Goal: Find specific fact: Find specific page/section

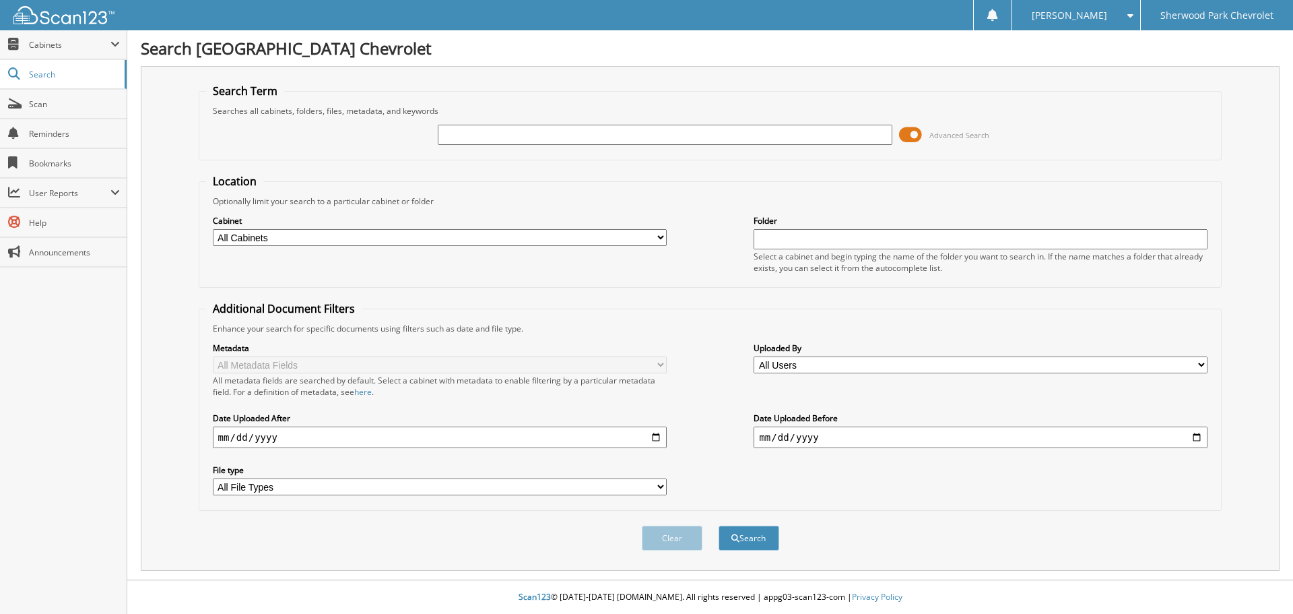
click at [459, 134] on input "text" at bounding box center [665, 135] width 454 height 20
type input "583985"
click at [719, 525] on button "Search" at bounding box center [749, 537] width 61 height 25
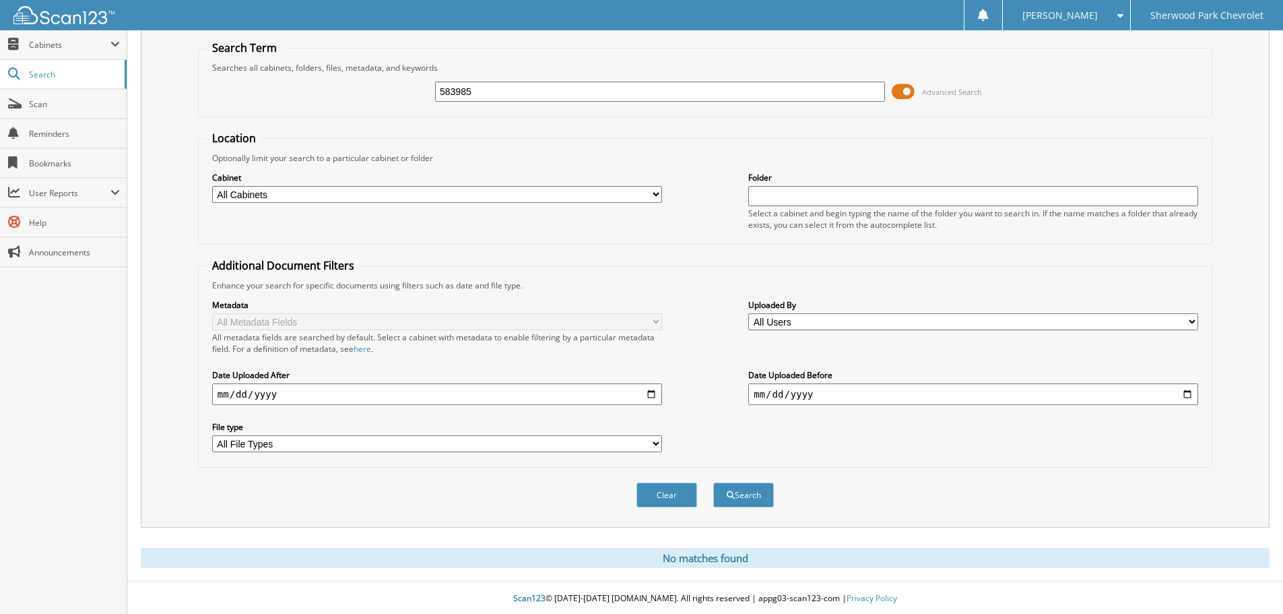
scroll to position [45, 0]
click at [478, 81] on input "583985" at bounding box center [660, 90] width 450 height 20
type input "5"
type input "576013"
click at [713, 481] on button "Search" at bounding box center [743, 493] width 61 height 25
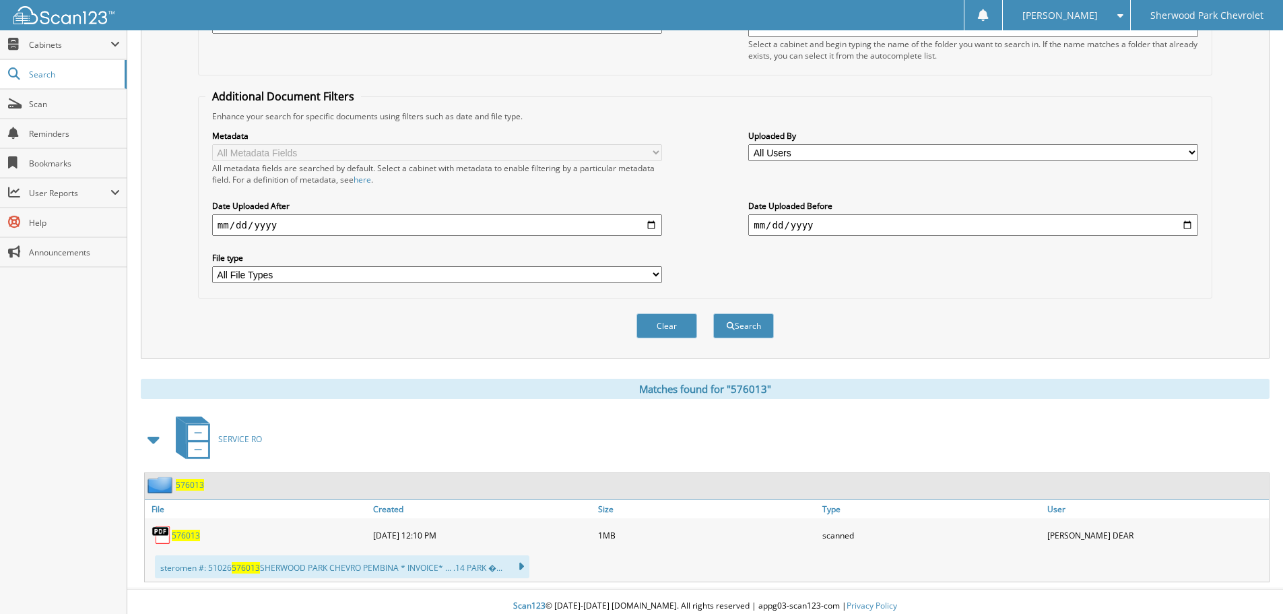
scroll to position [222, 0]
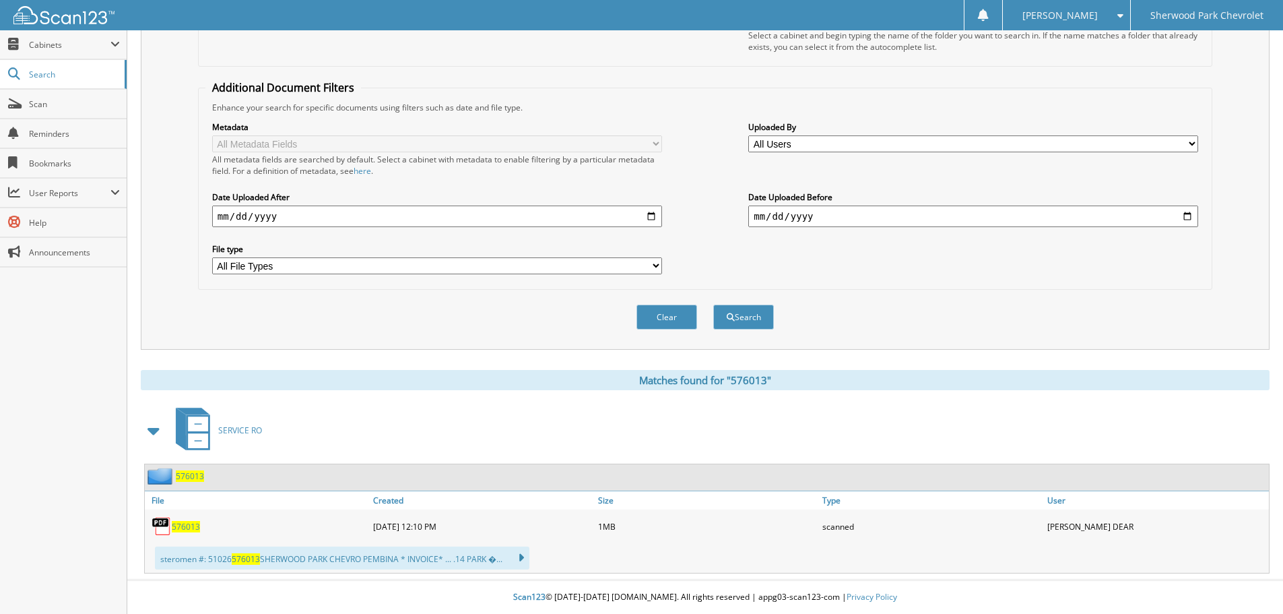
click at [185, 474] on span "576013" at bounding box center [190, 475] width 28 height 11
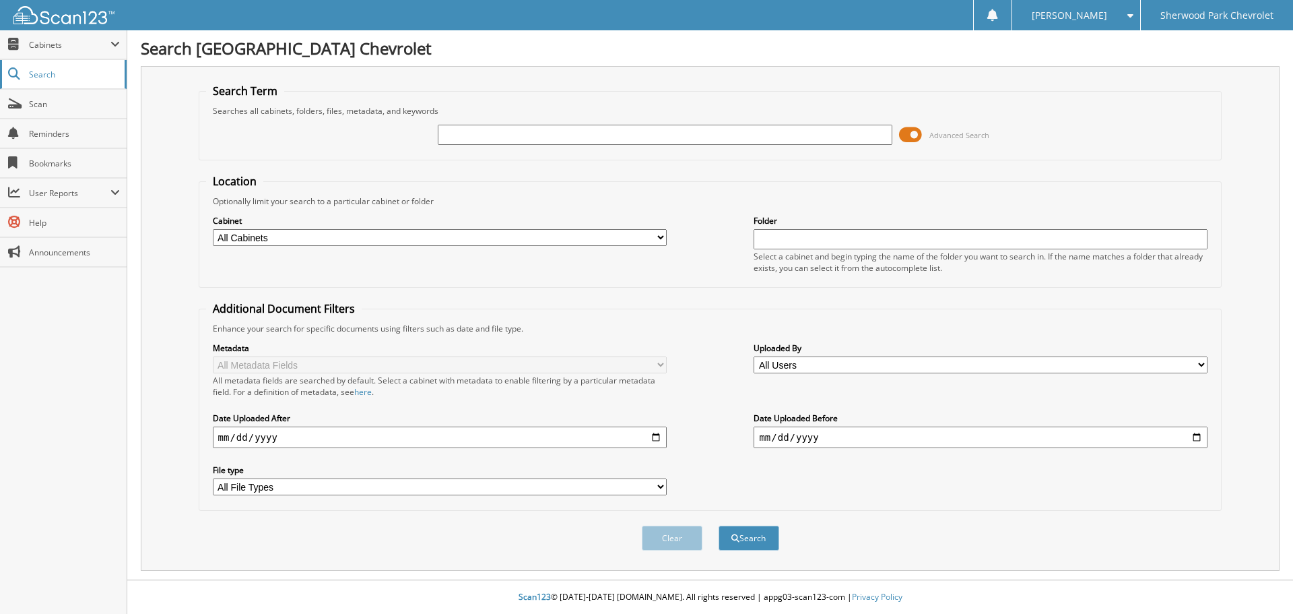
click at [35, 67] on link "Search" at bounding box center [63, 74] width 127 height 29
drag, startPoint x: 0, startPoint y: 0, endPoint x: 457, endPoint y: 133, distance: 475.7
click at [457, 133] on input "text" at bounding box center [665, 135] width 454 height 20
type input "582822"
click at [719, 525] on button "Search" at bounding box center [749, 537] width 61 height 25
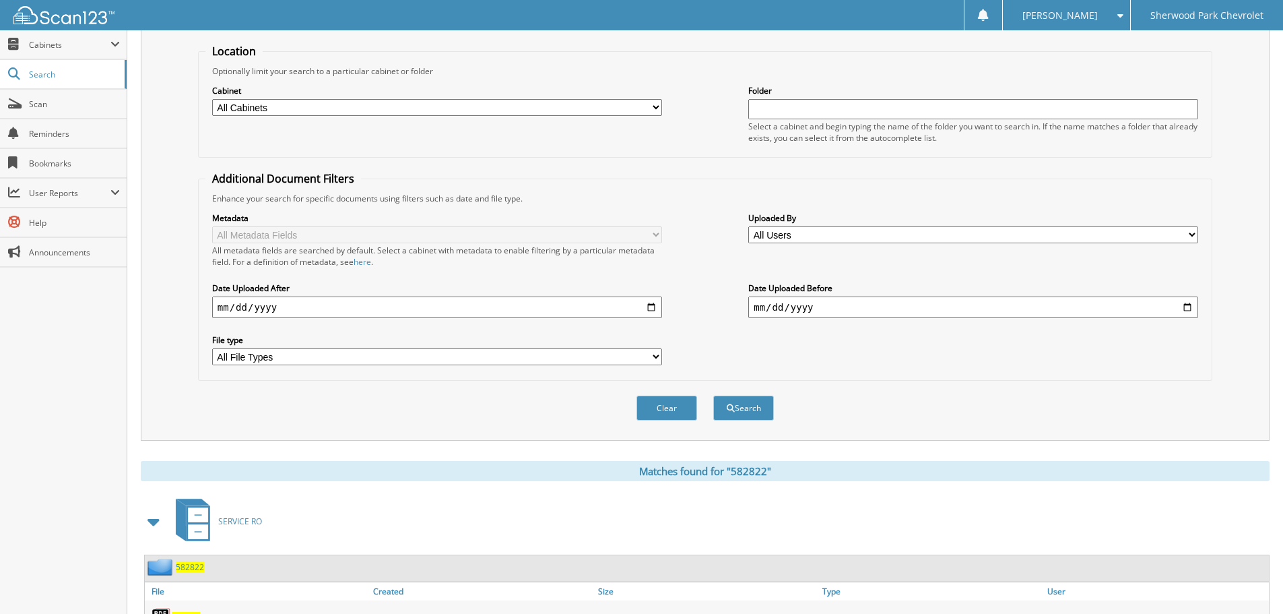
scroll to position [222, 0]
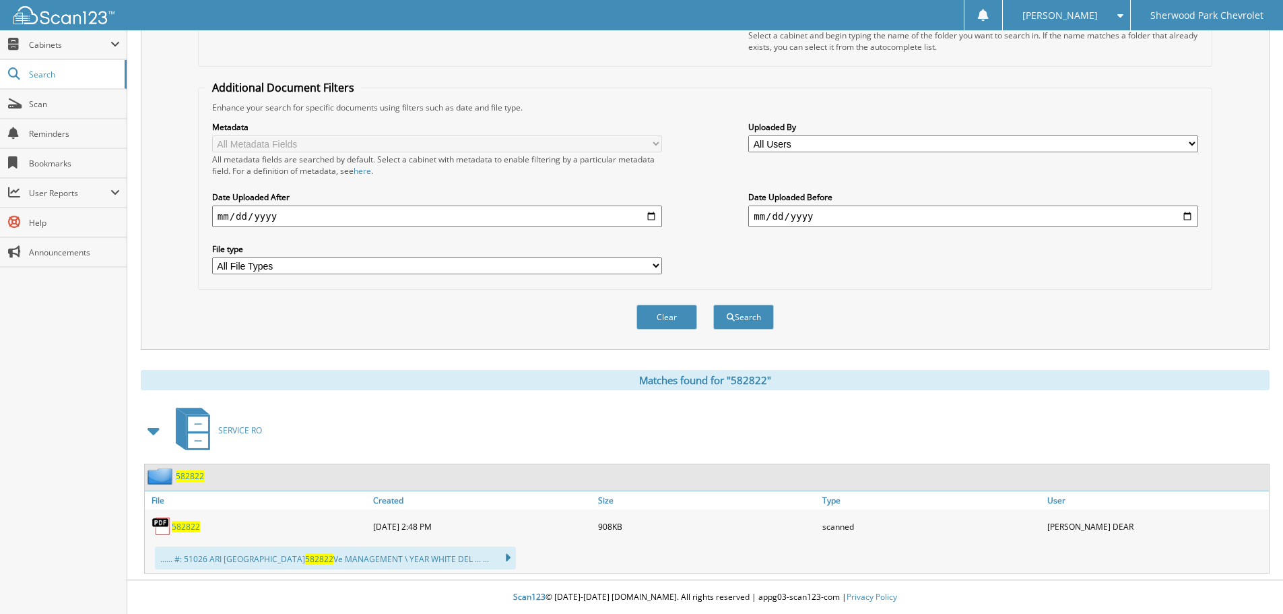
click at [185, 474] on span "582822" at bounding box center [190, 475] width 28 height 11
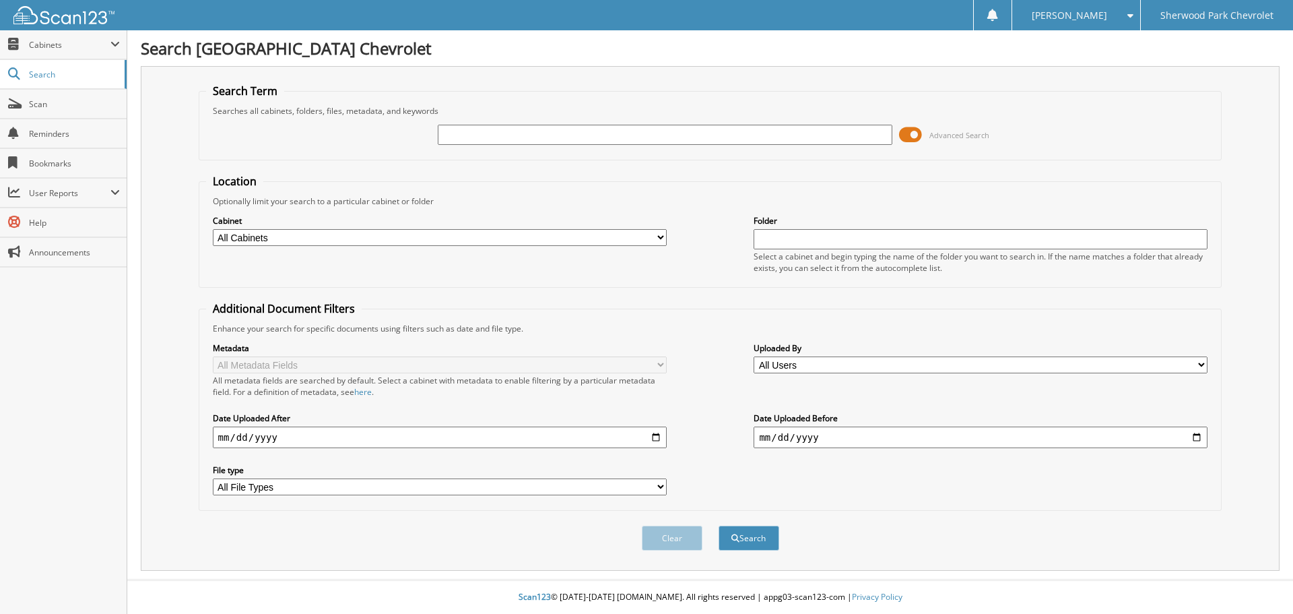
click at [453, 133] on input "text" at bounding box center [665, 135] width 454 height 20
type input "576013"
click at [719, 525] on button "Search" at bounding box center [749, 537] width 61 height 25
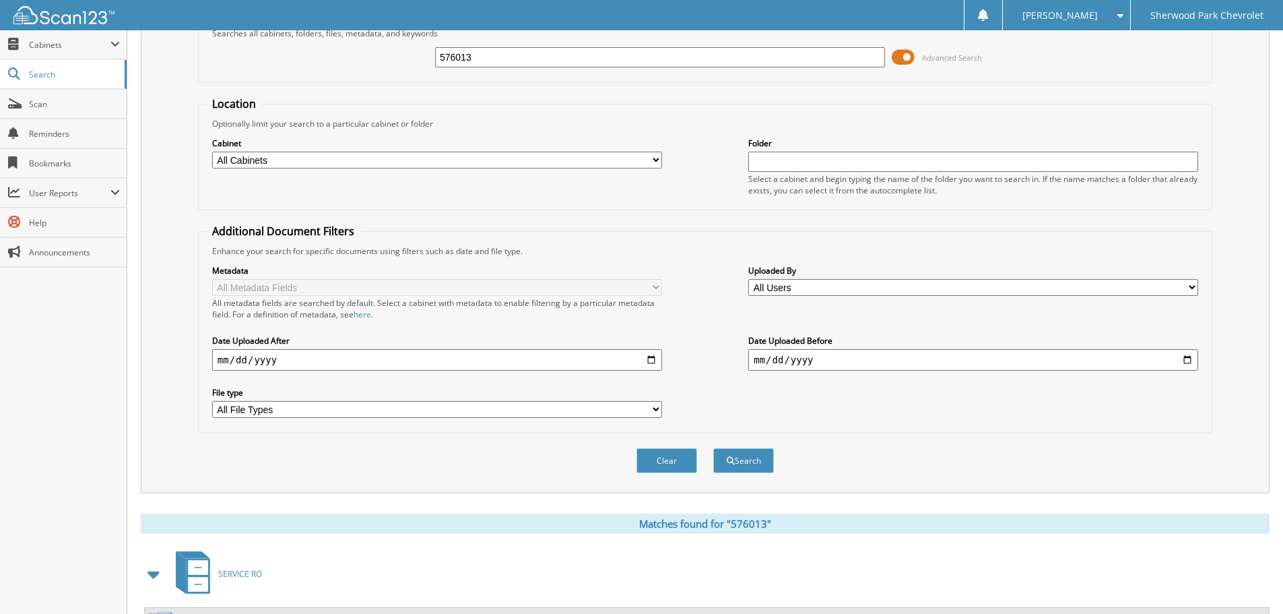
scroll to position [222, 0]
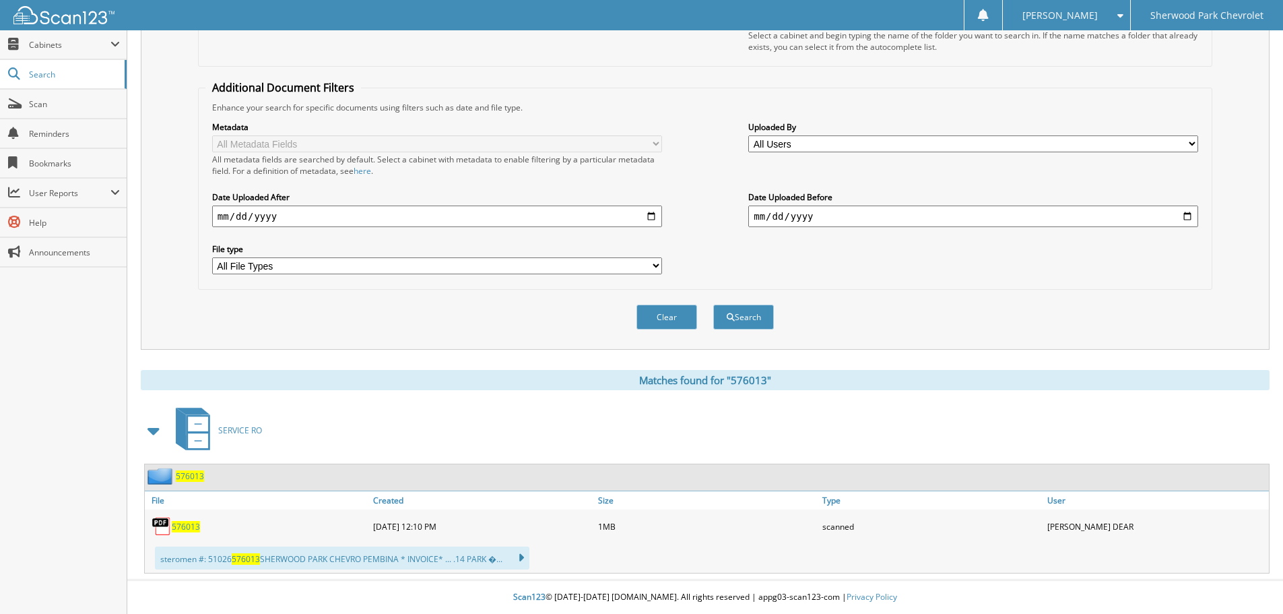
click at [187, 473] on span "576013" at bounding box center [190, 475] width 28 height 11
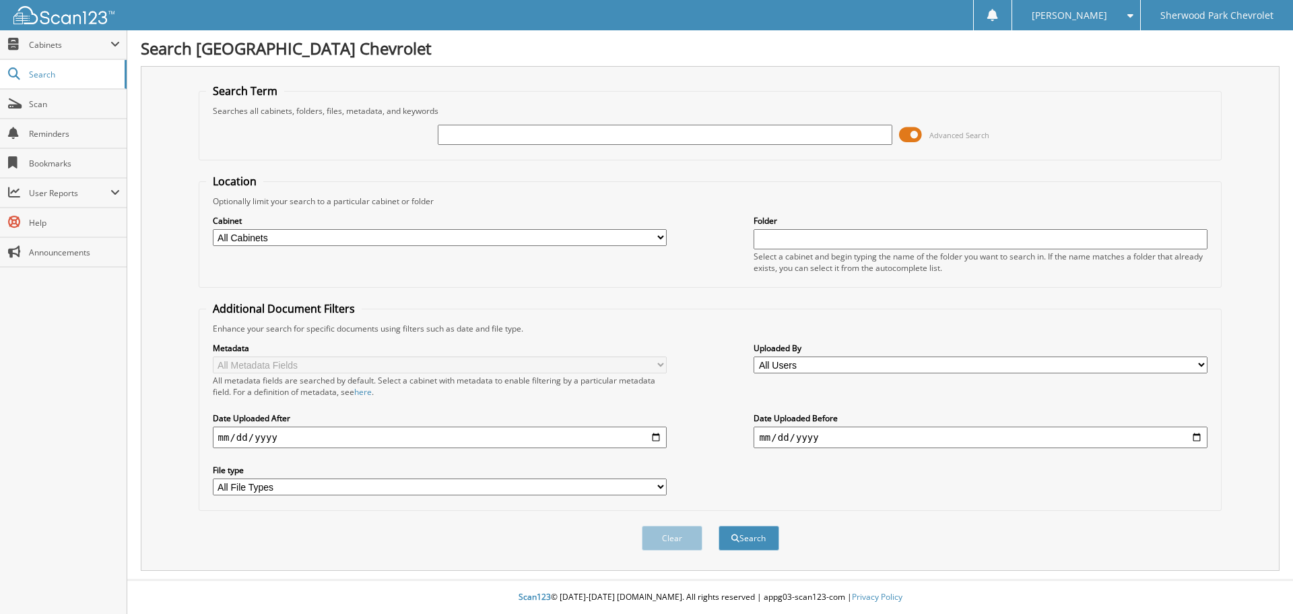
click at [448, 134] on input "text" at bounding box center [665, 135] width 454 height 20
click at [449, 131] on input "text" at bounding box center [665, 135] width 454 height 20
type input "582822"
click at [719, 525] on button "Search" at bounding box center [749, 537] width 61 height 25
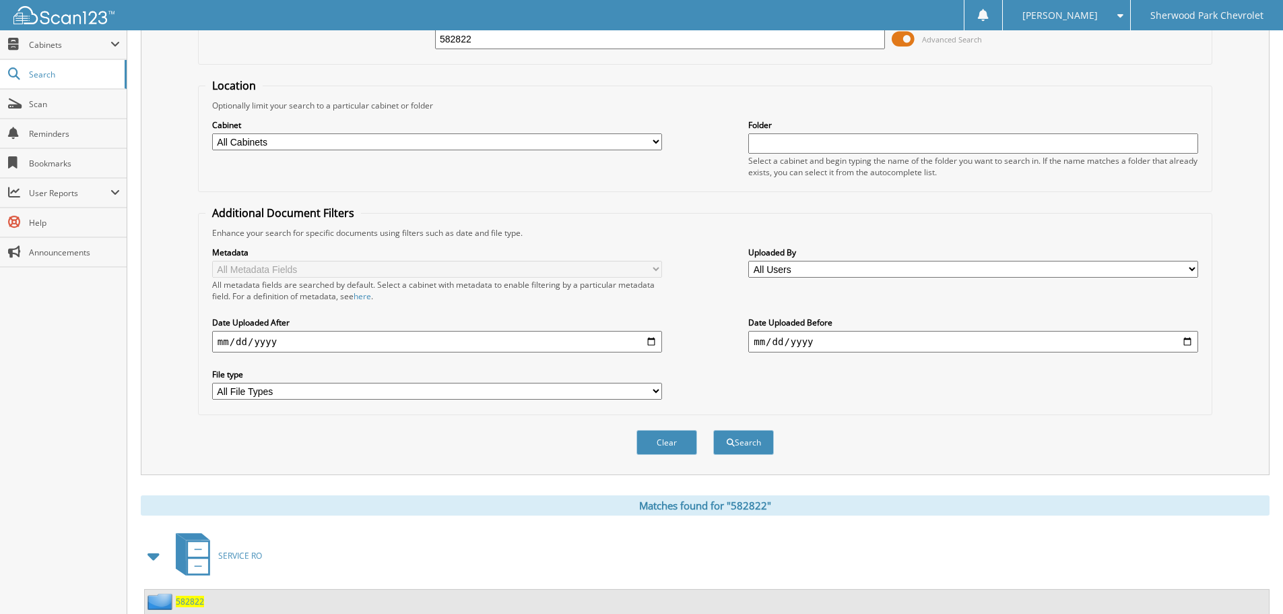
scroll to position [154, 0]
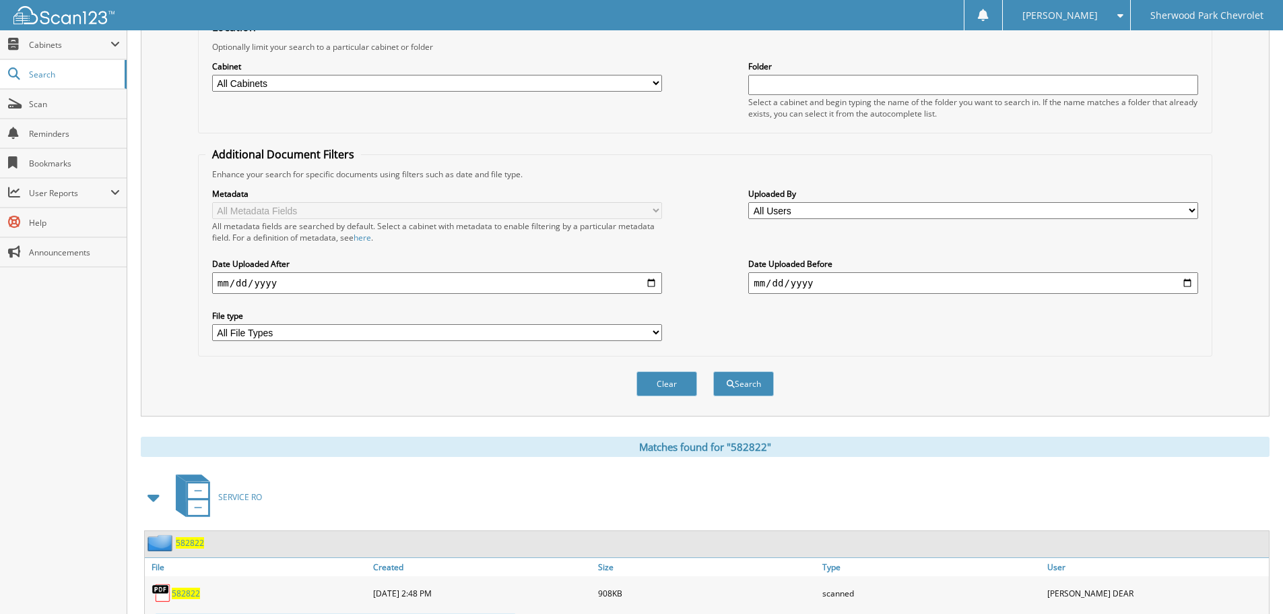
click at [189, 538] on span "582822" at bounding box center [190, 542] width 28 height 11
